Goal: Transaction & Acquisition: Purchase product/service

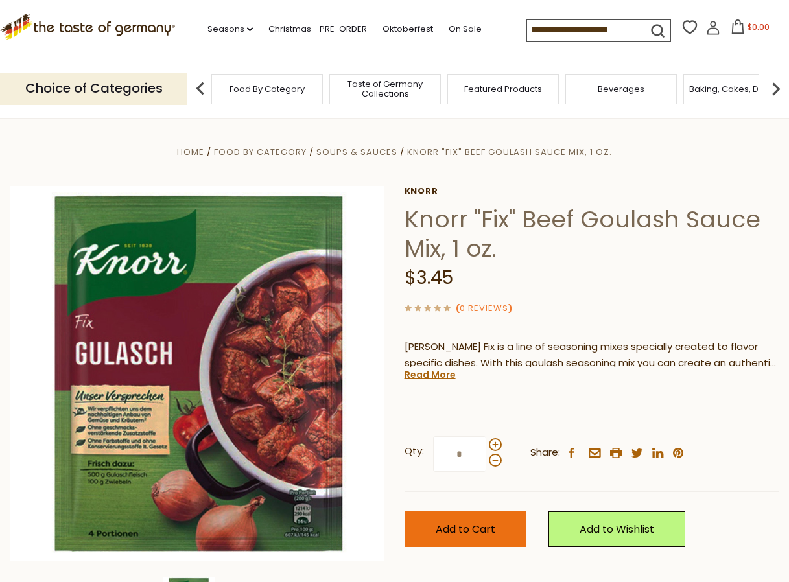
click at [477, 529] on span "Add to Cart" at bounding box center [466, 529] width 60 height 15
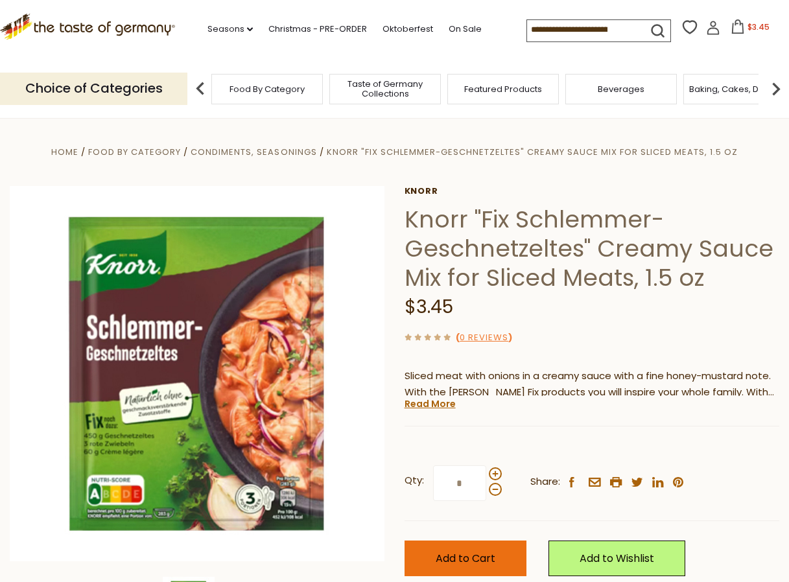
click at [466, 567] on button "Add to Cart" at bounding box center [466, 559] width 122 height 36
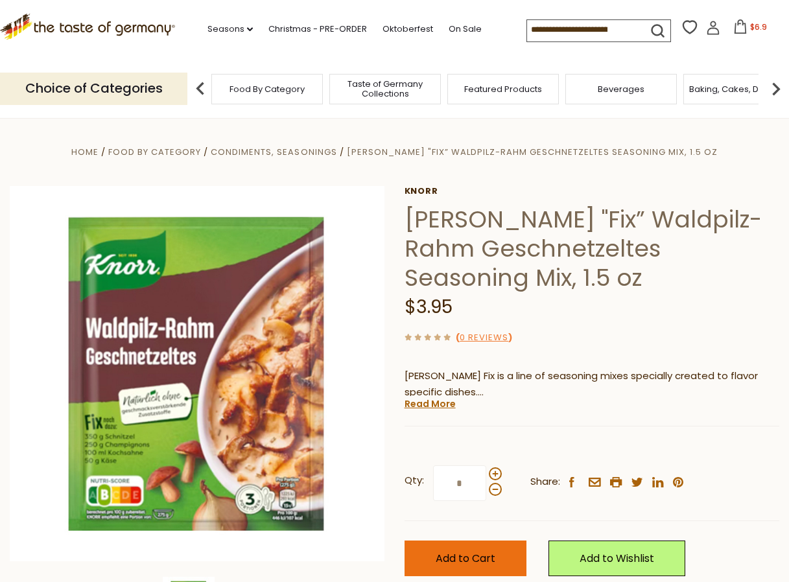
click at [467, 558] on span "Add to Cart" at bounding box center [466, 558] width 60 height 15
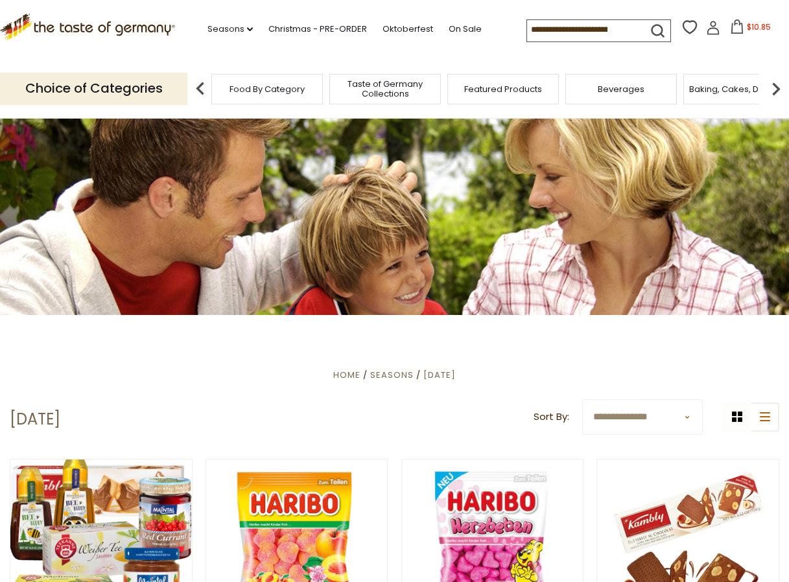
click at [736, 27] on icon at bounding box center [737, 26] width 14 height 14
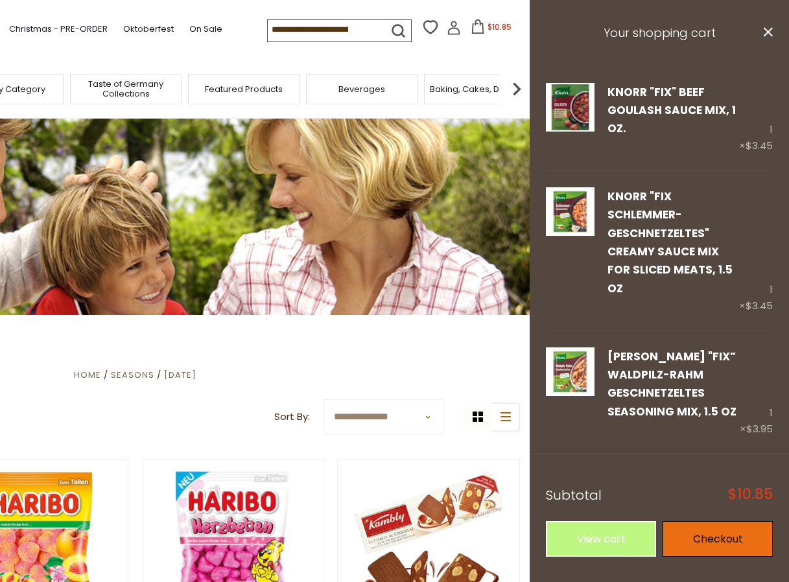
click at [721, 521] on link "Checkout" at bounding box center [718, 539] width 110 height 36
